Goal: Task Accomplishment & Management: Manage account settings

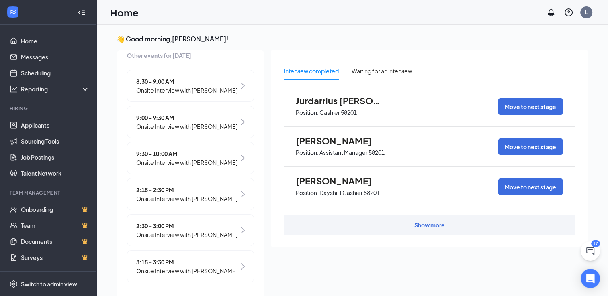
scroll to position [150, 0]
click at [204, 122] on span "Onsite Interview with [PERSON_NAME]" at bounding box center [186, 126] width 101 height 9
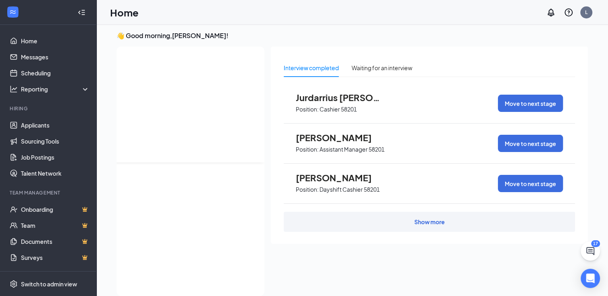
scroll to position [0, 0]
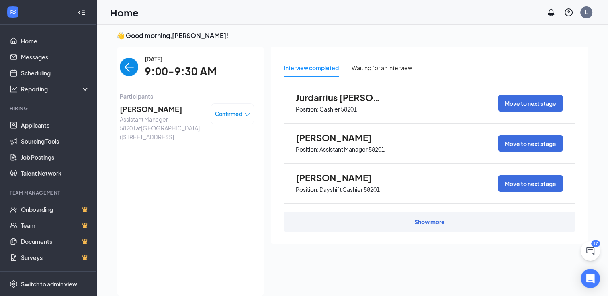
click at [156, 110] on span "[PERSON_NAME]" at bounding box center [162, 109] width 84 height 11
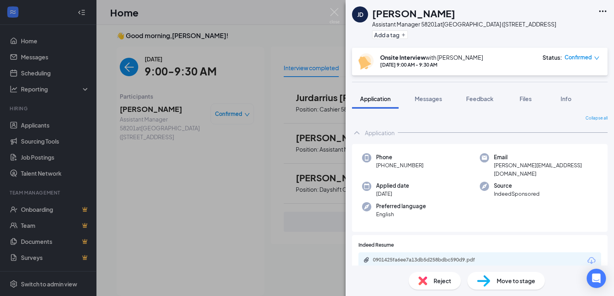
click at [280, 178] on div "[PERSON_NAME] Assistant Manager 58201 at [GEOGRAPHIC_DATA] ([STREET_ADDRESS] Ad…" at bounding box center [307, 148] width 614 height 296
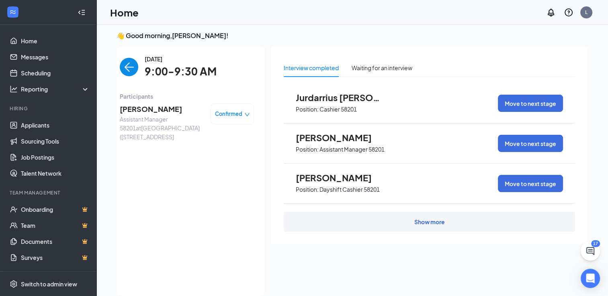
click at [157, 109] on span "[PERSON_NAME]" at bounding box center [162, 109] width 84 height 11
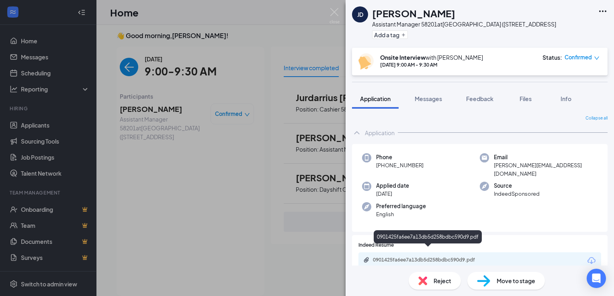
click at [435, 257] on div "0901425fa6ee7a13db5d258bdbc590d9.pdf" at bounding box center [429, 260] width 112 height 6
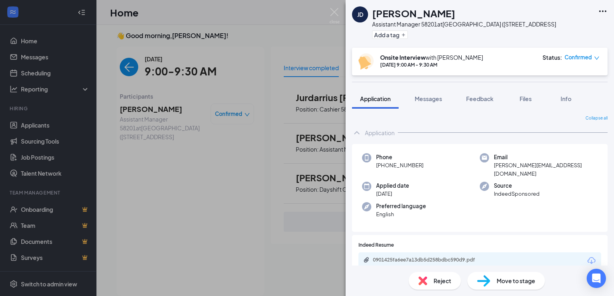
click at [204, 105] on div "[PERSON_NAME] Assistant Manager 58201 at [GEOGRAPHIC_DATA] ([STREET_ADDRESS] Ad…" at bounding box center [307, 148] width 614 height 296
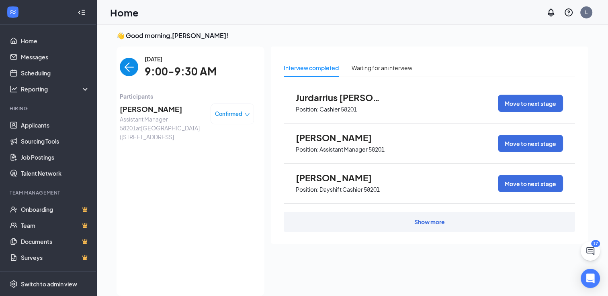
click at [221, 175] on div "[DATE] 9:00-9:30 AM Participants [PERSON_NAME] Assistant Manager 58201 at [GEOG…" at bounding box center [187, 172] width 134 height 234
